Goal: Information Seeking & Learning: Compare options

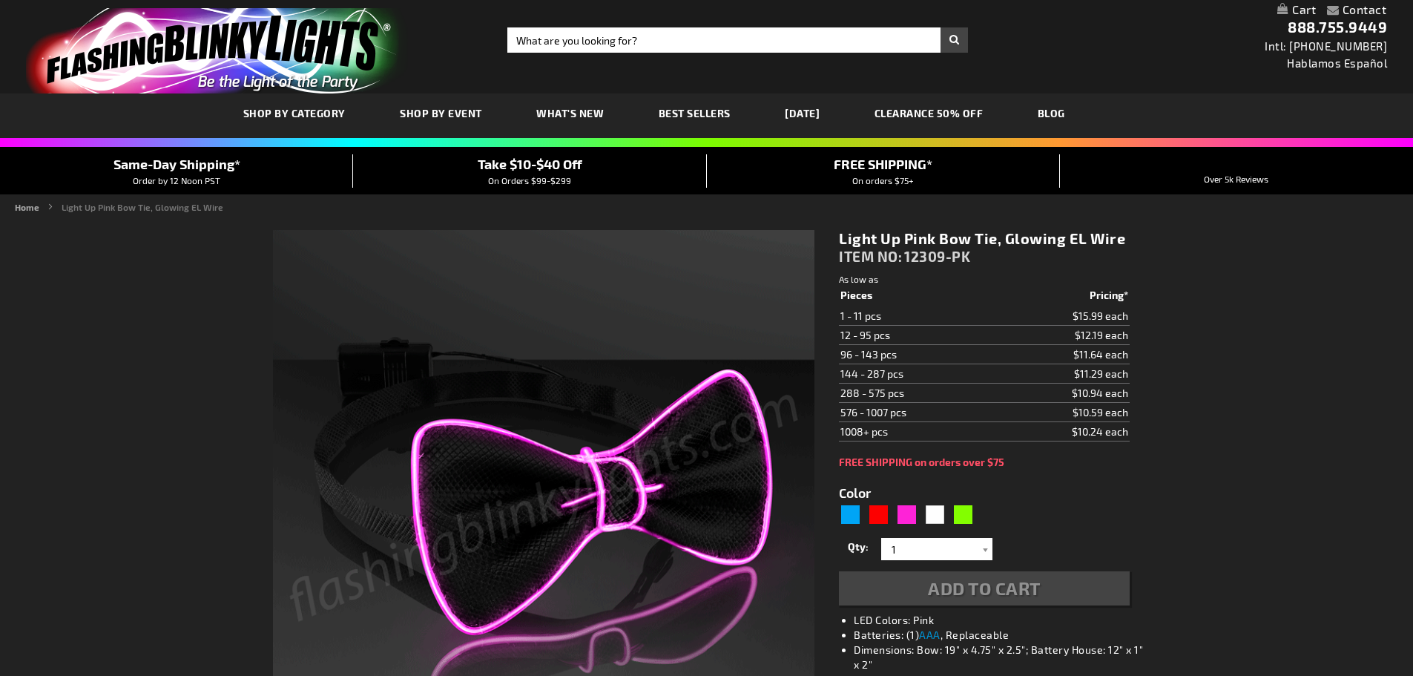
type input "5639"
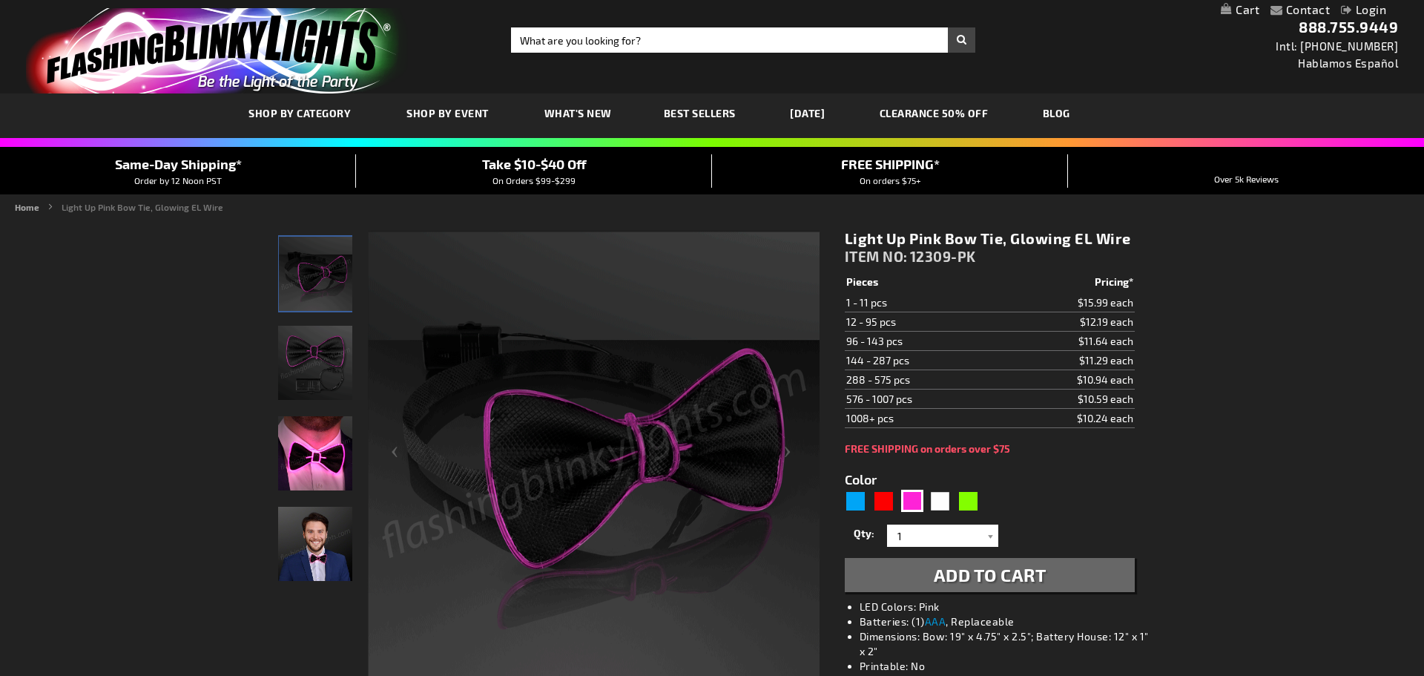
click at [1090, 320] on div "Close dialog Get 10% Off Subscribe and save [DATE] Unlock Offer Submit" at bounding box center [712, 338] width 1424 height 676
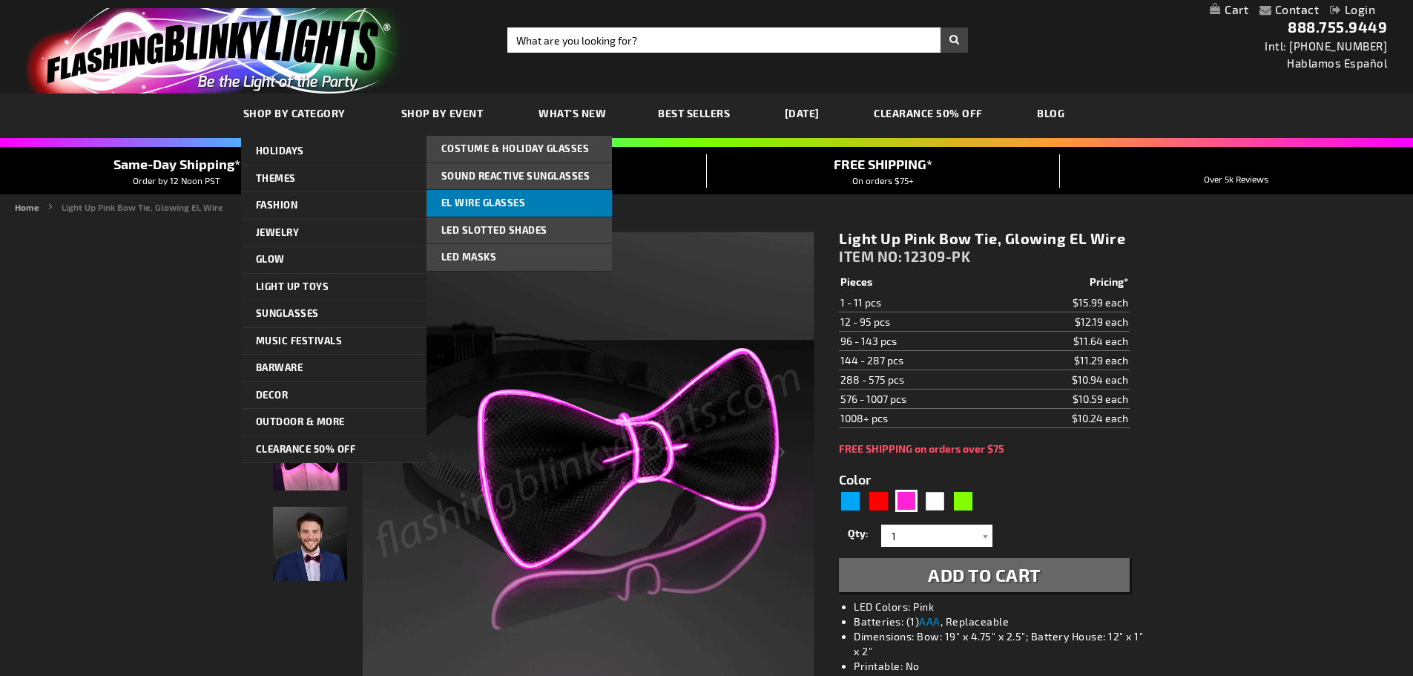
click at [508, 201] on span "EL Wire Glasses" at bounding box center [483, 203] width 85 height 12
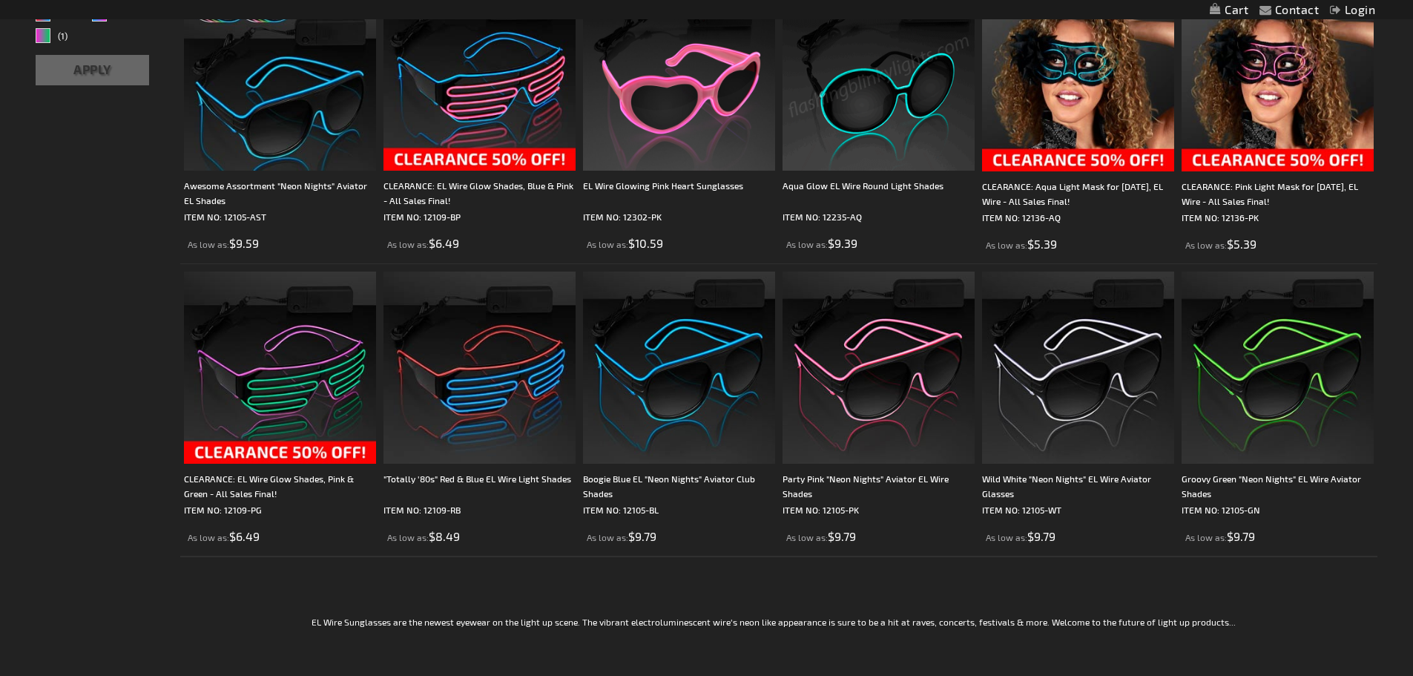
scroll to position [371, 0]
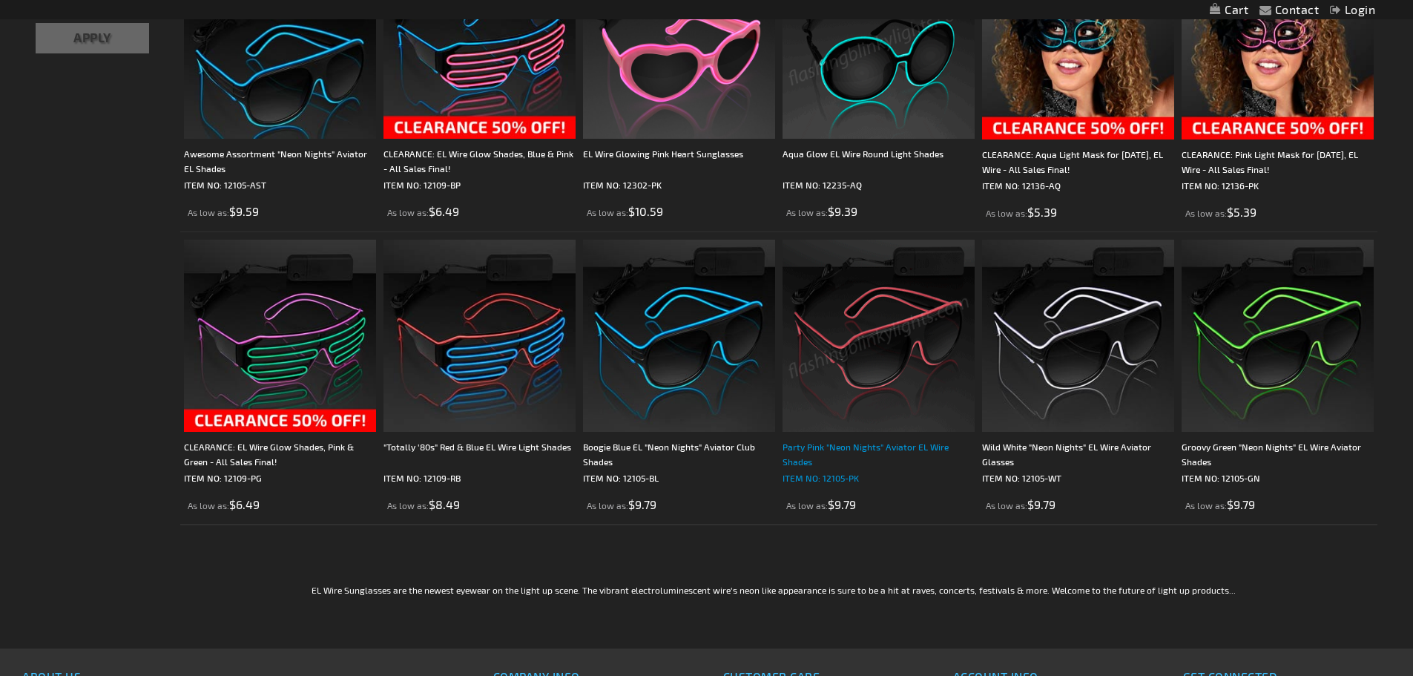
click at [918, 444] on div "Party Pink "Neon Nights" Aviator EL Wire Shades" at bounding box center [879, 454] width 192 height 30
click at [882, 358] on img at bounding box center [879, 336] width 192 height 192
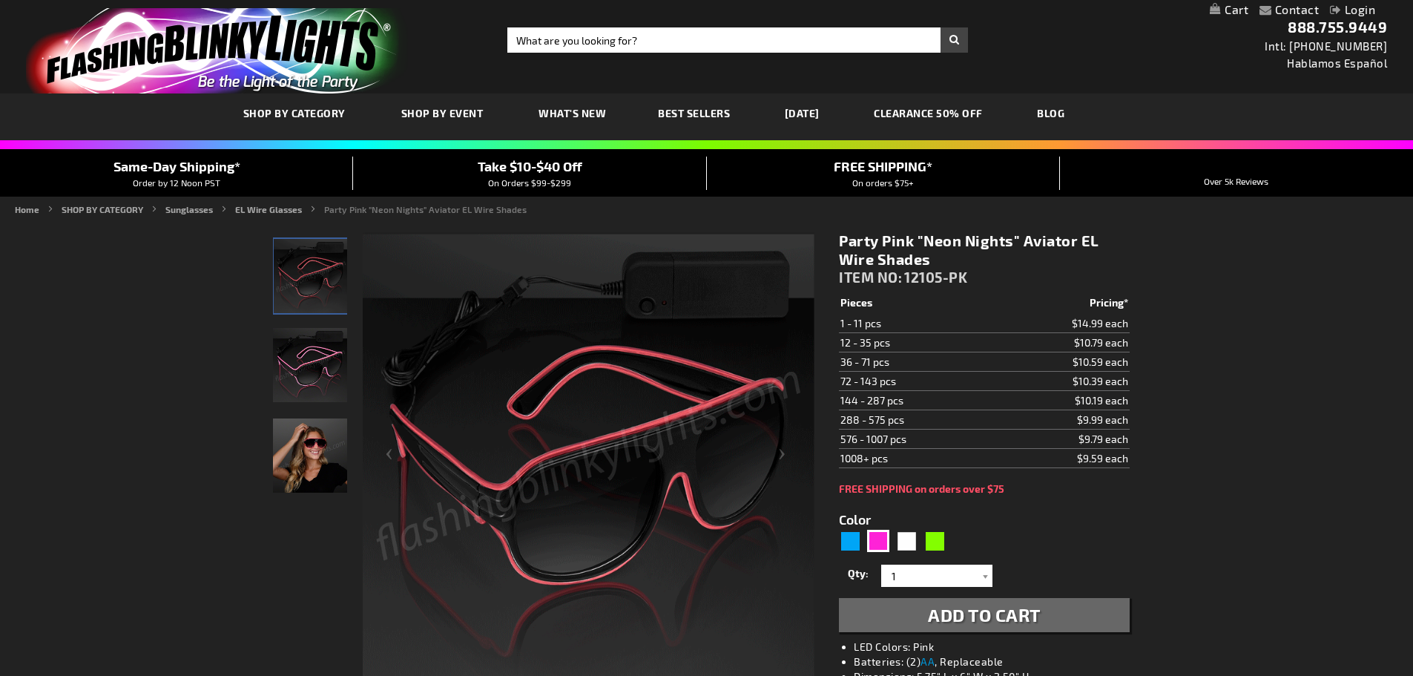
click at [306, 467] on img "Woman wearing Pink EL Wire Glow Light Up Aviator Sunglasses" at bounding box center [310, 455] width 74 height 74
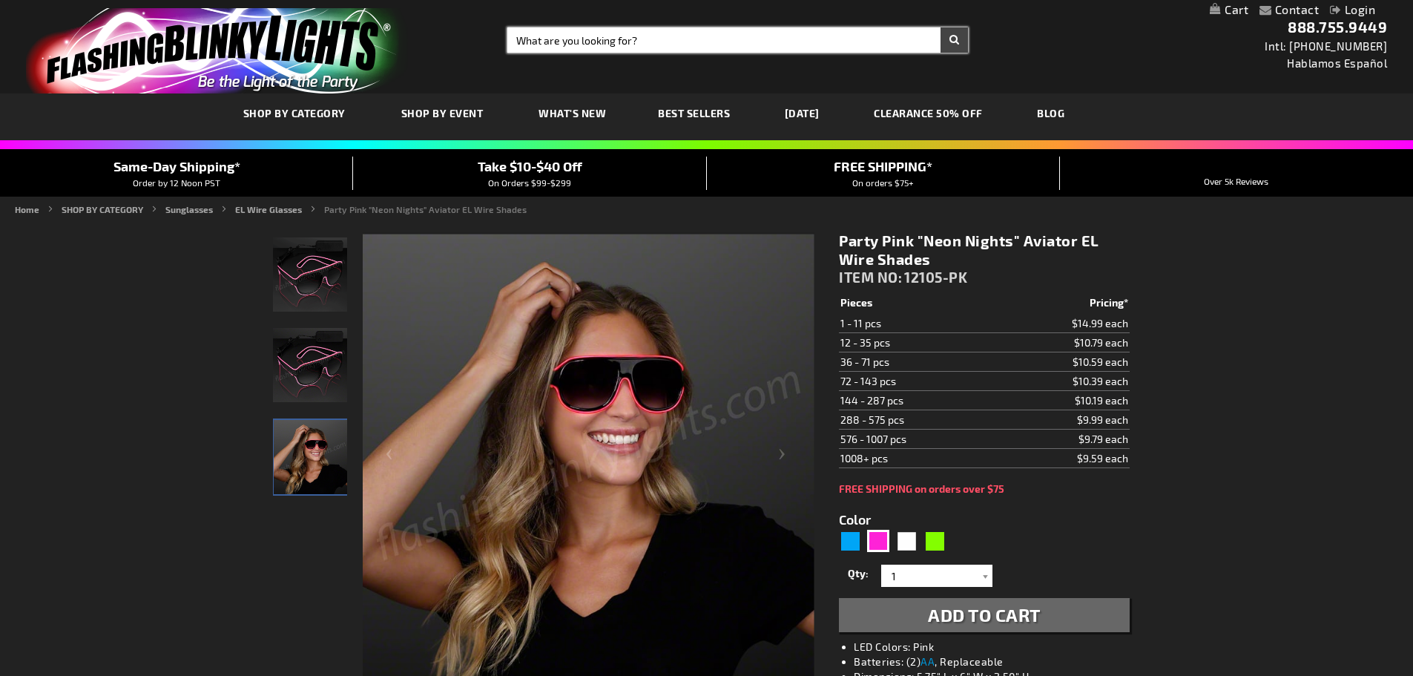
click at [580, 43] on input "Search" at bounding box center [737, 39] width 461 height 25
type input "SUNGLASSES"
click at [941, 27] on button "Search" at bounding box center [954, 39] width 27 height 25
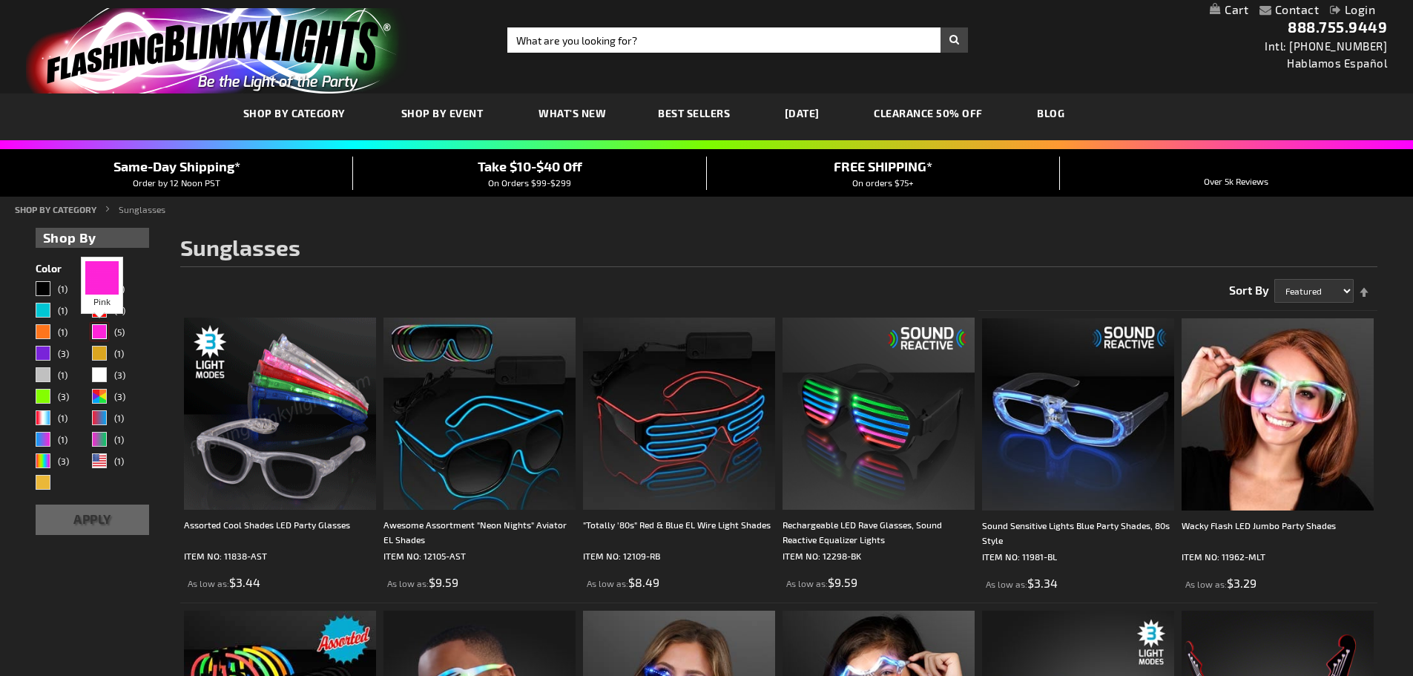
click at [97, 332] on div "Pink" at bounding box center [99, 331] width 15 height 15
click at [97, 533] on button "Apply" at bounding box center [93, 519] width 114 height 30
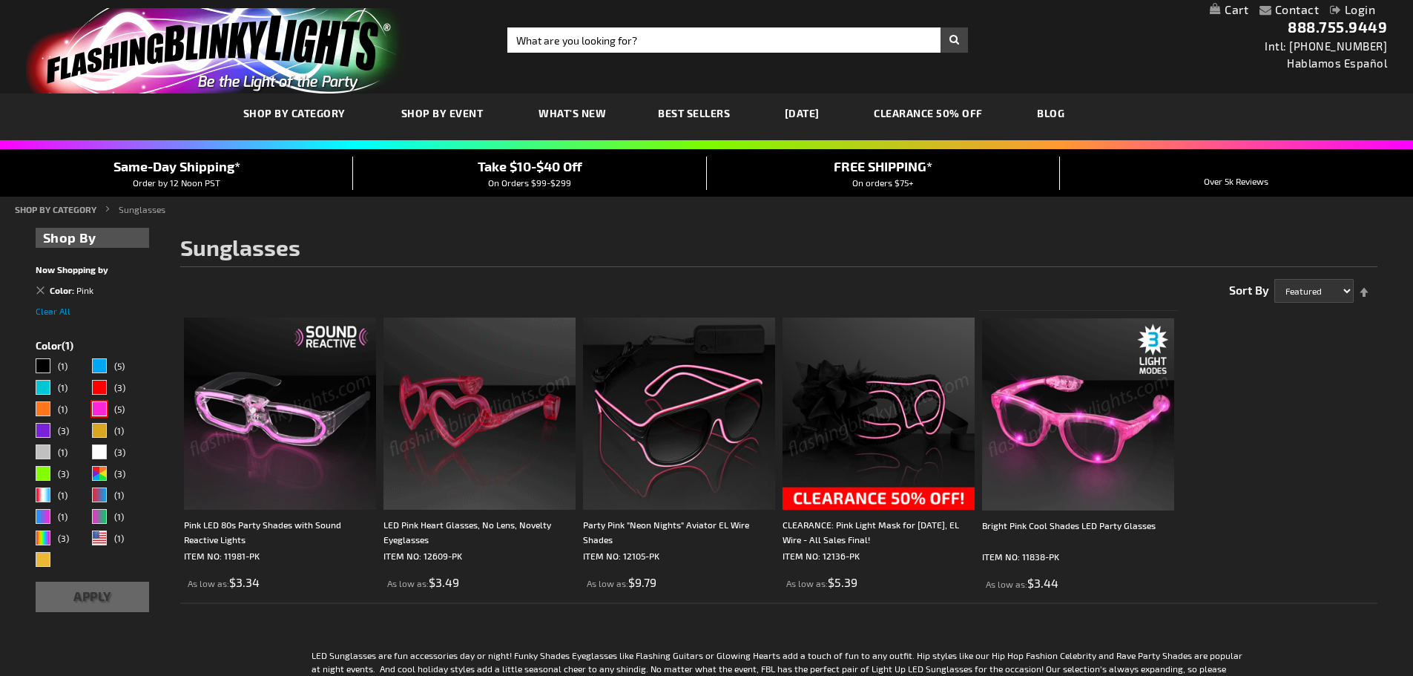
click at [286, 459] on img at bounding box center [280, 413] width 192 height 192
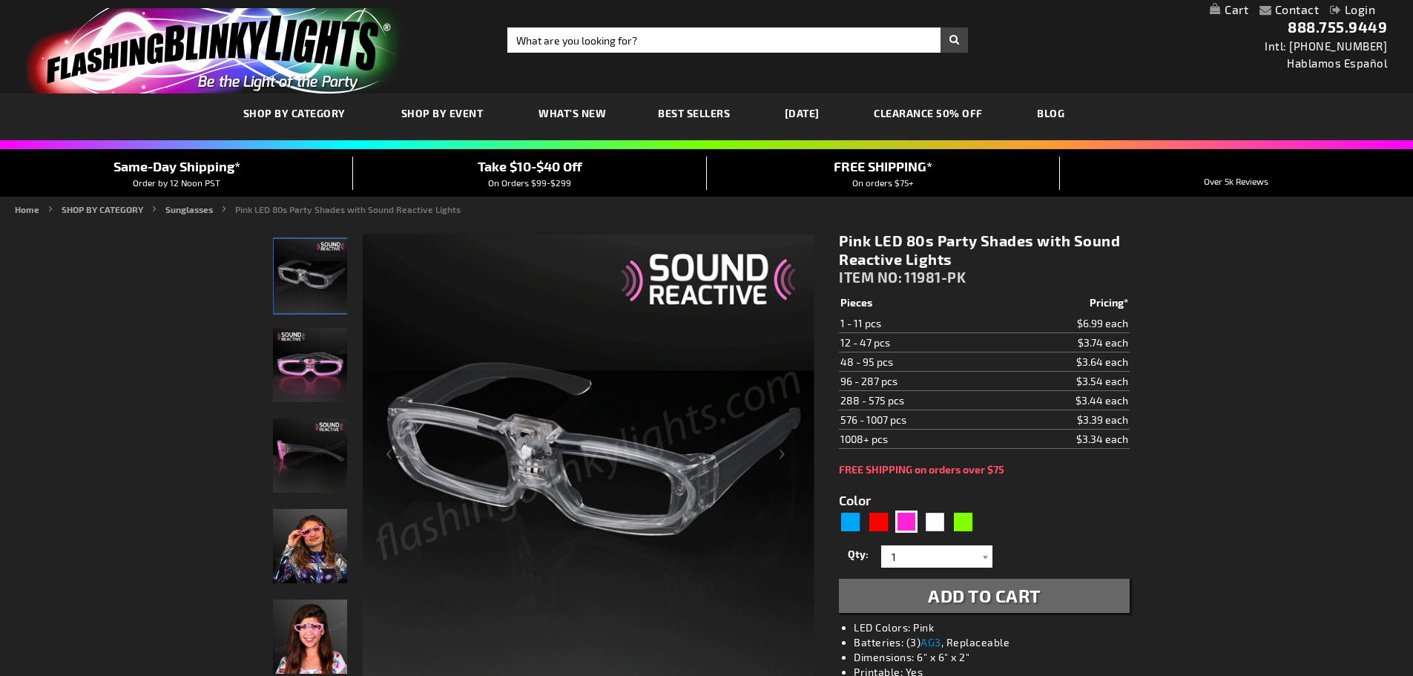
click at [312, 559] on img "Pink LED 80s Party Shades with Sound Reactive Lights" at bounding box center [310, 546] width 74 height 74
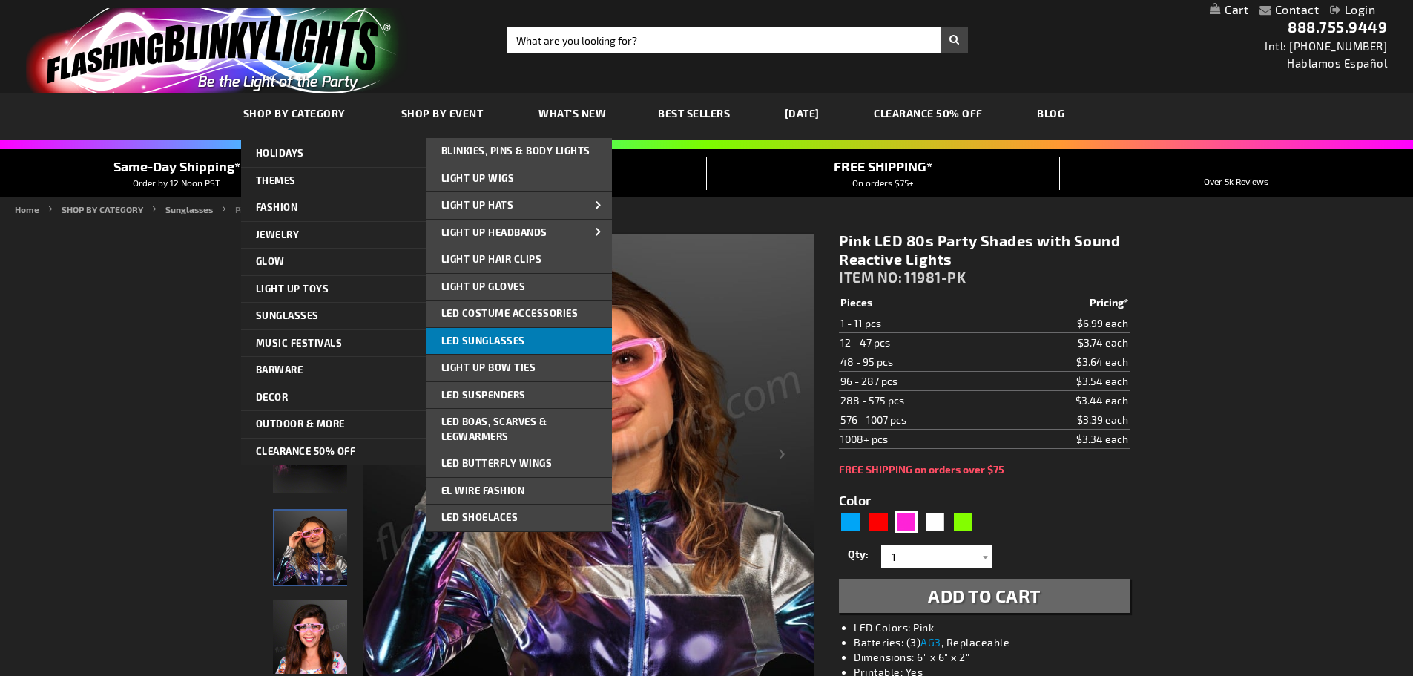
click at [502, 338] on span "LED Sunglasses" at bounding box center [483, 341] width 84 height 12
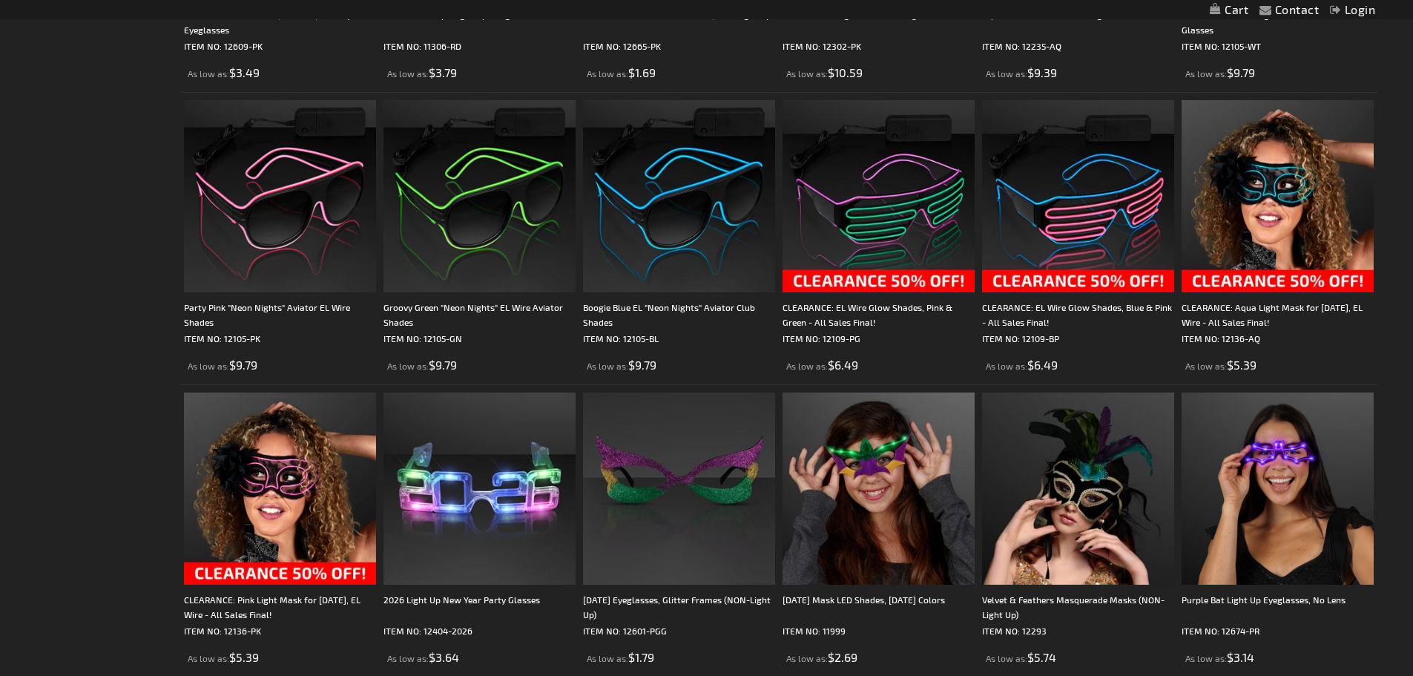
scroll to position [1409, 0]
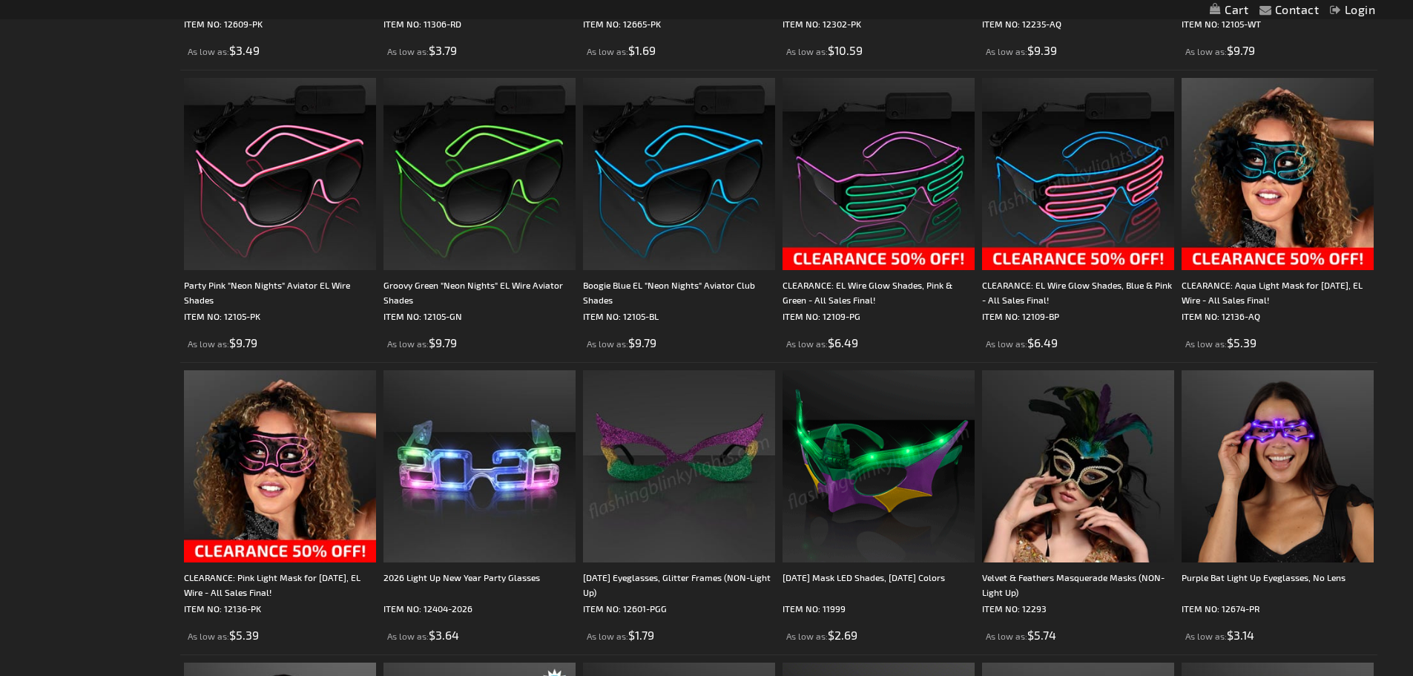
click at [1090, 243] on img at bounding box center [1078, 174] width 192 height 192
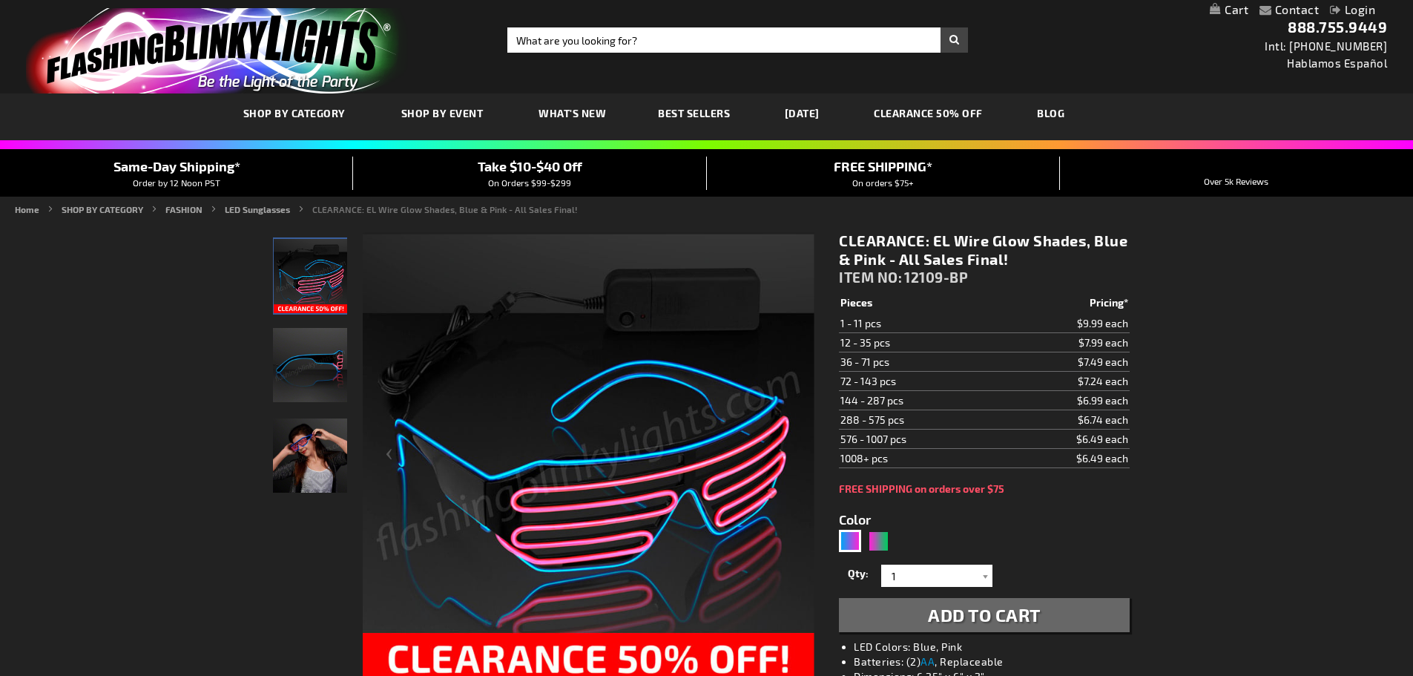
click at [306, 452] on img "Girl wearing EL Wire Blue & Pink Party Shades" at bounding box center [310, 455] width 74 height 74
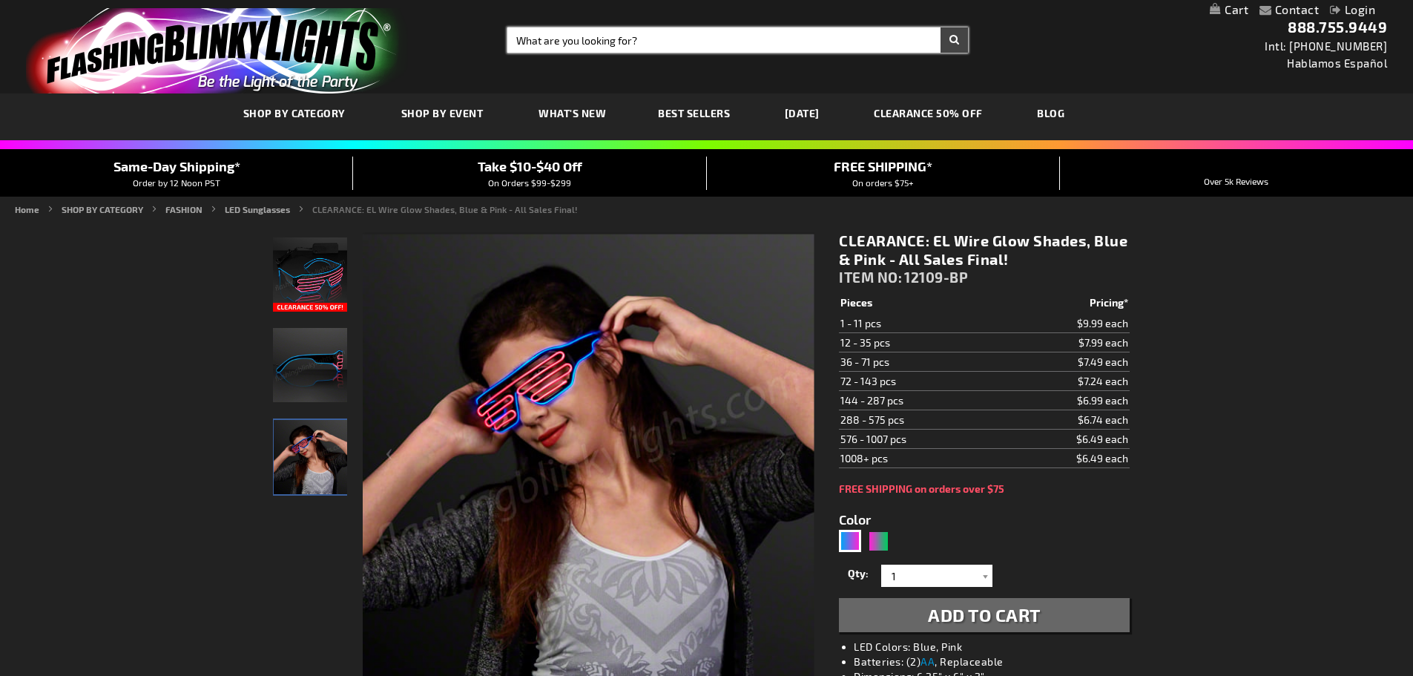
click at [564, 39] on input "Search" at bounding box center [737, 39] width 461 height 25
type input "PINK"
click at [941, 27] on button "Search" at bounding box center [954, 39] width 27 height 25
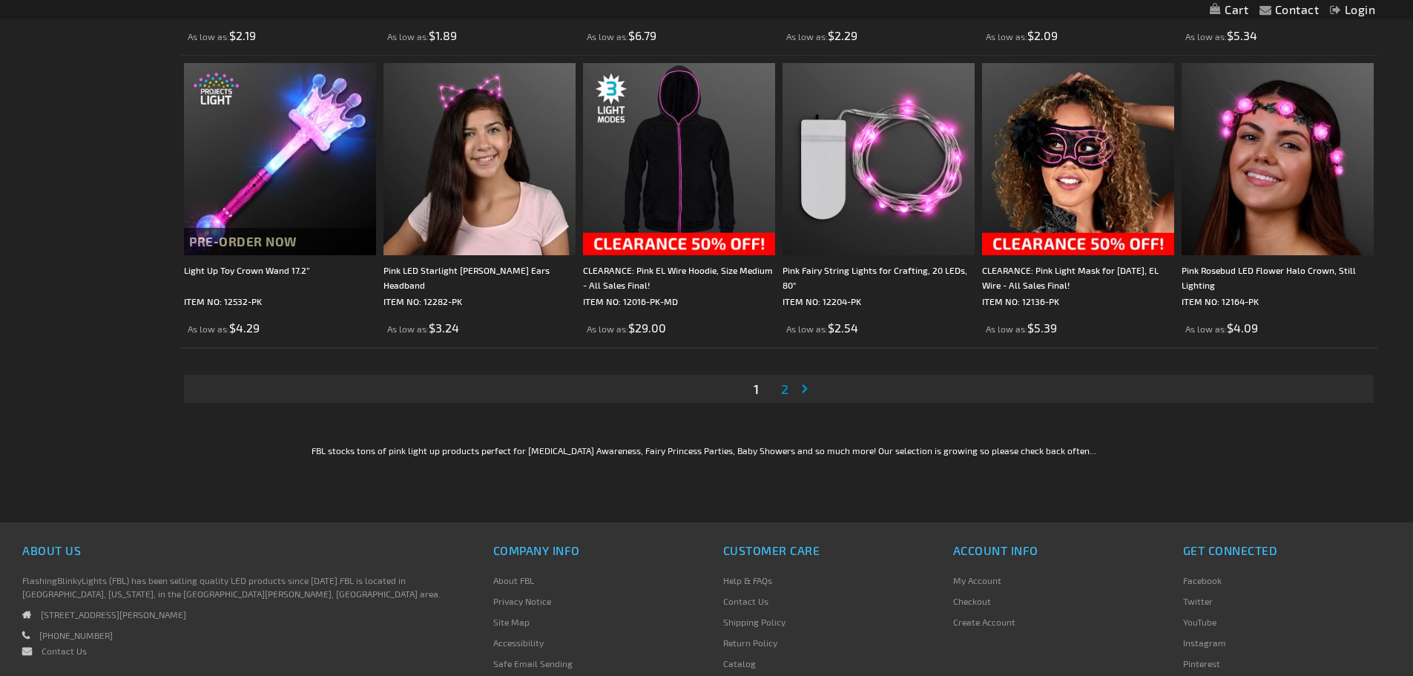
scroll to position [2893, 0]
